Goal: Transaction & Acquisition: Register for event/course

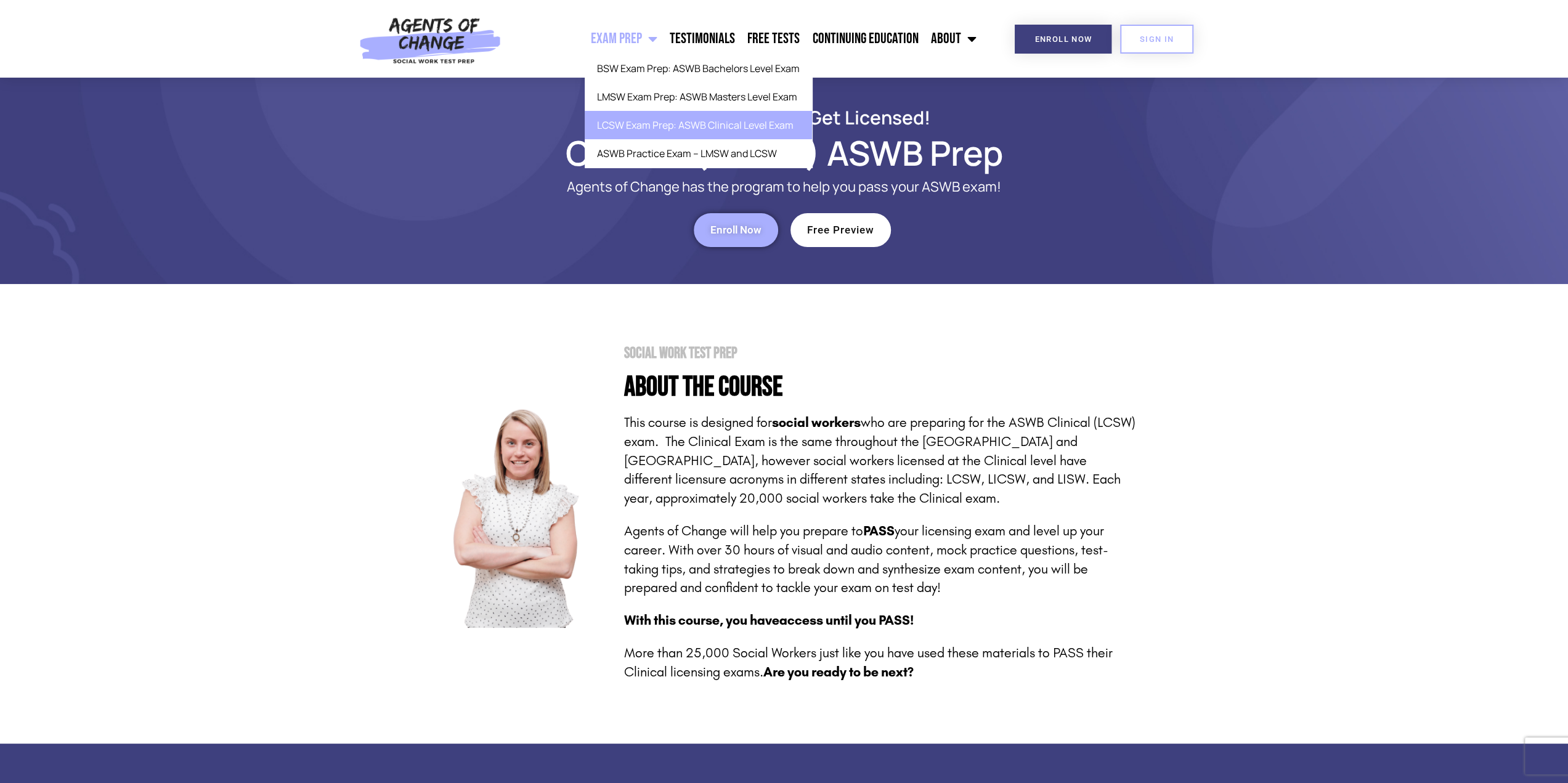
click at [644, 135] on link "LCSW Exam Prep: ASWB Clinical Level Exam" at bounding box center [698, 125] width 227 height 28
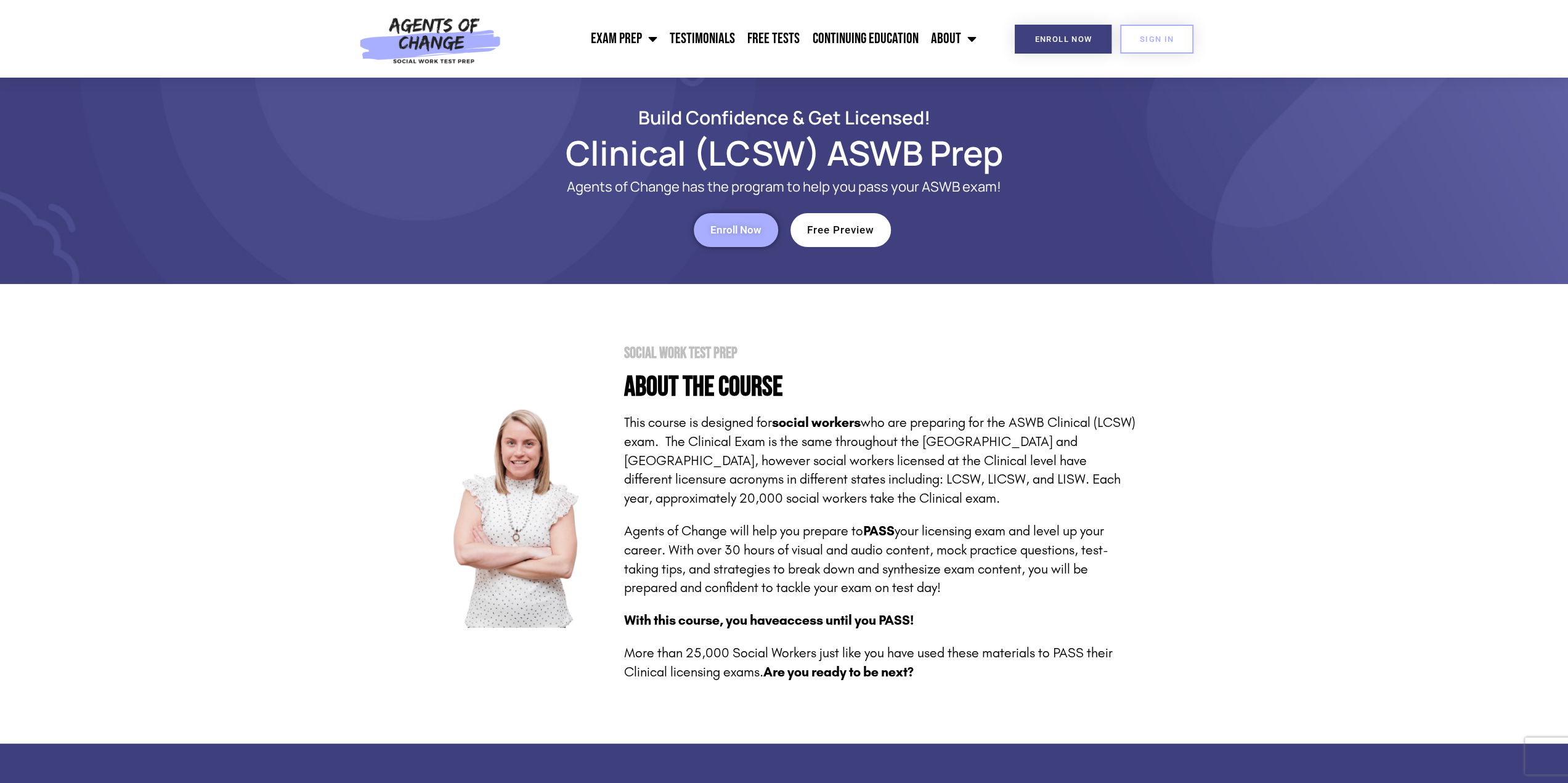
click at [712, 232] on span "Enroll Now" at bounding box center [736, 230] width 51 height 11
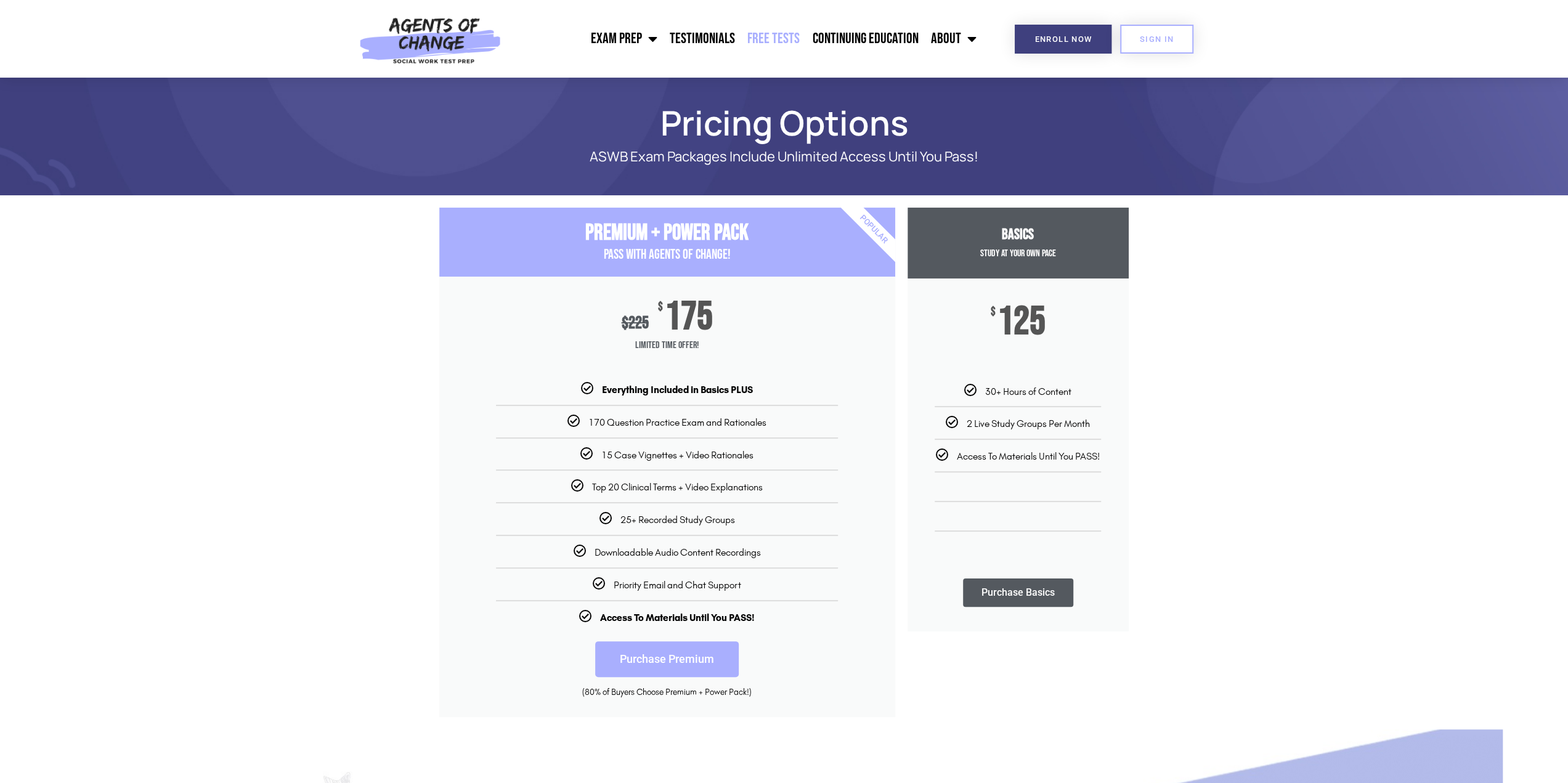
click at [796, 33] on link "Free Tests" at bounding box center [774, 39] width 65 height 31
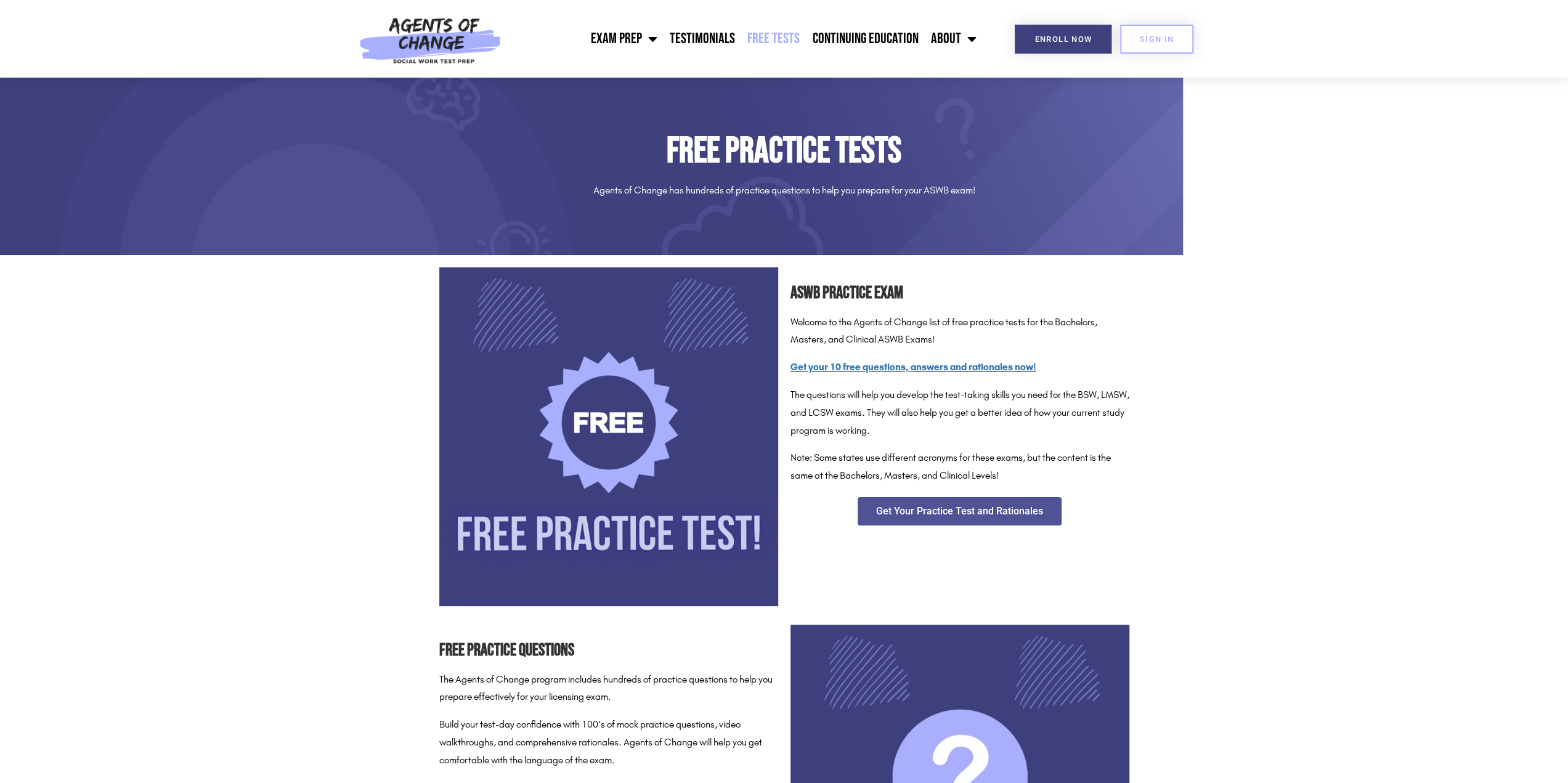
click at [624, 418] on img at bounding box center [608, 437] width 339 height 339
